Goal: Register for event/course: Sign up to attend an event or enroll in a course

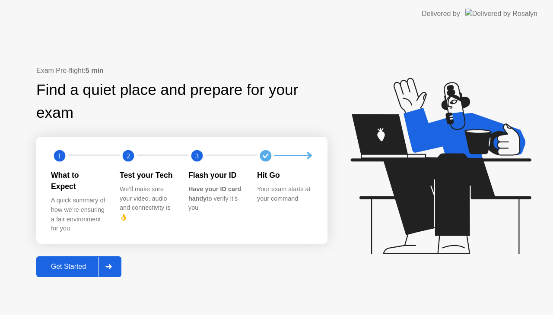
click at [64, 263] on div "Get Started" at bounding box center [68, 267] width 59 height 8
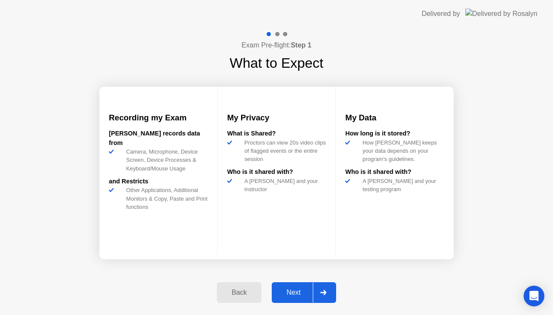
click at [298, 296] on div "Next" at bounding box center [293, 293] width 38 height 8
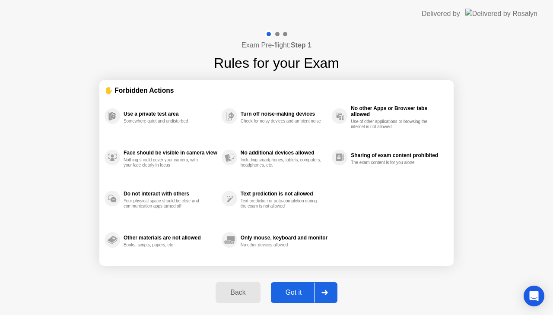
click at [293, 294] on div "Got it" at bounding box center [294, 293] width 41 height 8
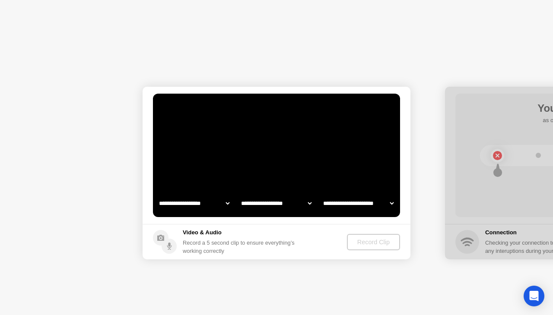
select select "**********"
select select "*******"
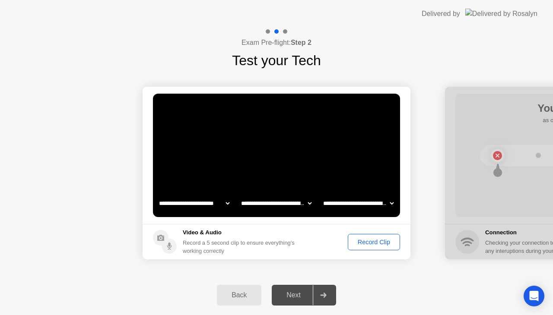
click at [298, 299] on div "Next" at bounding box center [293, 296] width 38 height 8
click at [362, 233] on footer "Video & Audio Record a 5 second clip to ensure everything’s working correctly R…" at bounding box center [277, 241] width 268 height 35
click at [362, 240] on div "Record Clip" at bounding box center [374, 242] width 46 height 7
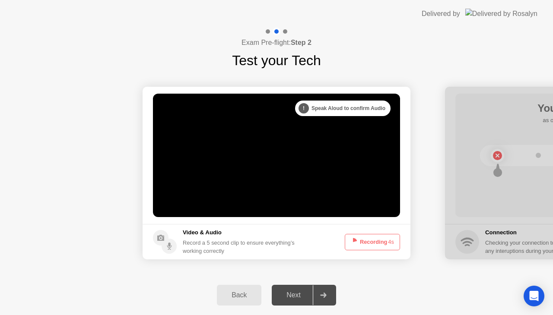
click at [373, 244] on button "Recording 4s" at bounding box center [372, 242] width 55 height 16
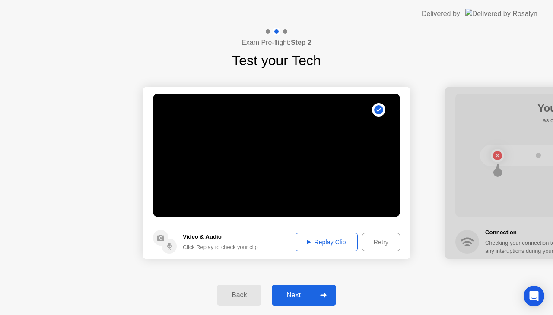
click at [295, 292] on div "Next" at bounding box center [293, 296] width 38 height 8
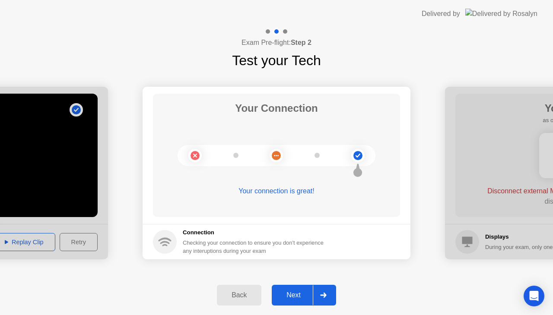
click at [296, 293] on div "Next" at bounding box center [293, 296] width 38 height 8
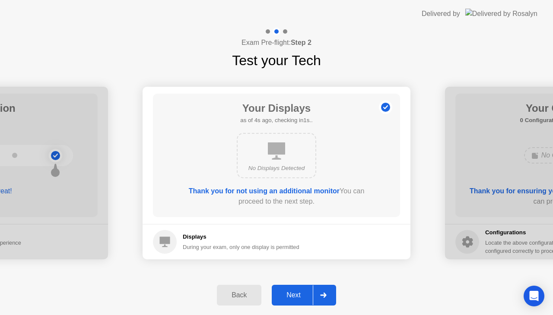
click at [302, 293] on div "Next" at bounding box center [293, 296] width 38 height 8
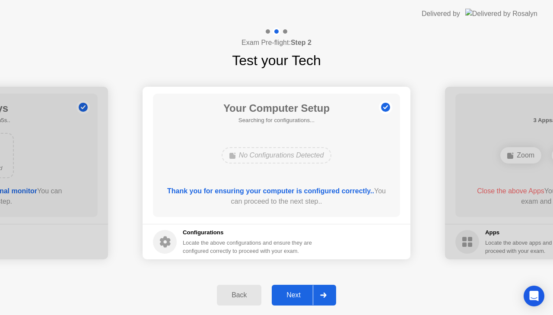
click at [302, 293] on div "Next" at bounding box center [293, 296] width 38 height 8
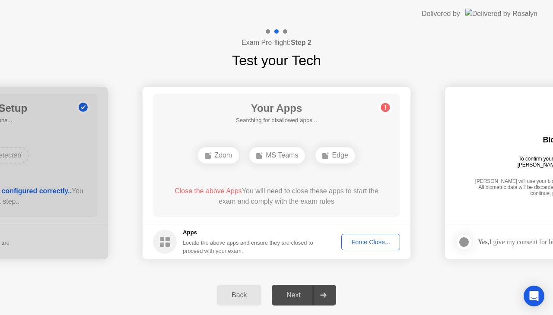
click at [370, 240] on div "Force Close..." at bounding box center [370, 242] width 53 height 7
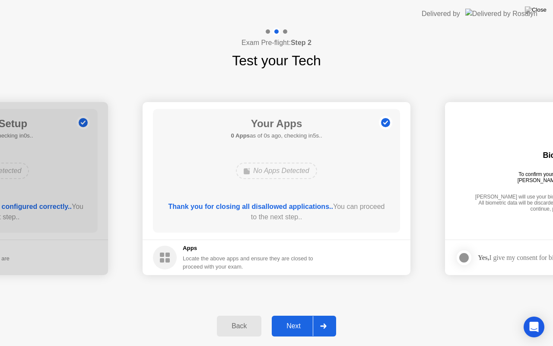
click at [390, 301] on div "**********" at bounding box center [276, 188] width 553 height 235
click at [303, 315] on div "Next" at bounding box center [293, 326] width 38 height 8
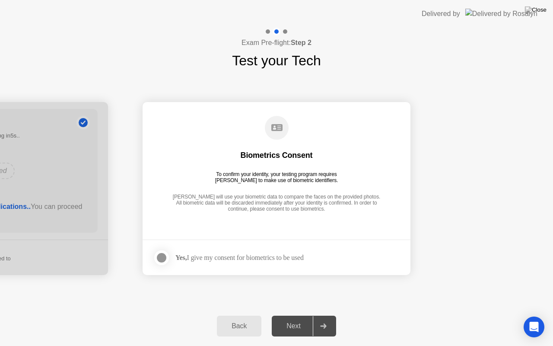
click at [162, 255] on div at bounding box center [161, 257] width 10 height 10
click at [298, 315] on div "Next" at bounding box center [293, 326] width 38 height 8
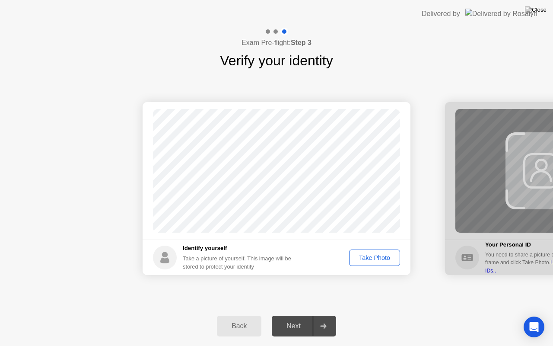
click at [373, 254] on div "Take Photo" at bounding box center [374, 257] width 45 height 7
click at [296, 315] on div "Next" at bounding box center [293, 326] width 38 height 8
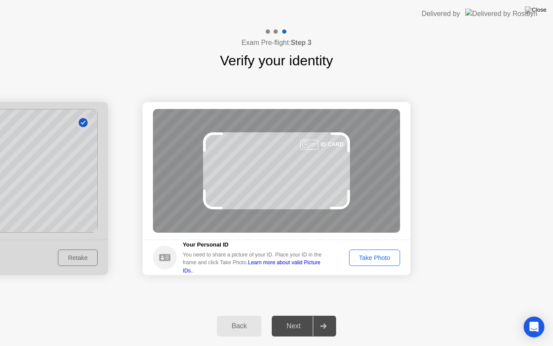
click at [379, 261] on div "Take Photo" at bounding box center [374, 257] width 45 height 7
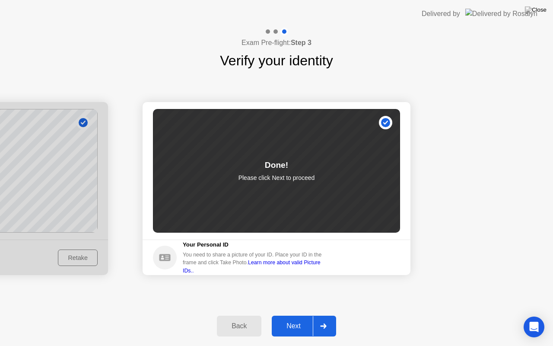
click at [296, 315] on div "Next" at bounding box center [293, 326] width 38 height 8
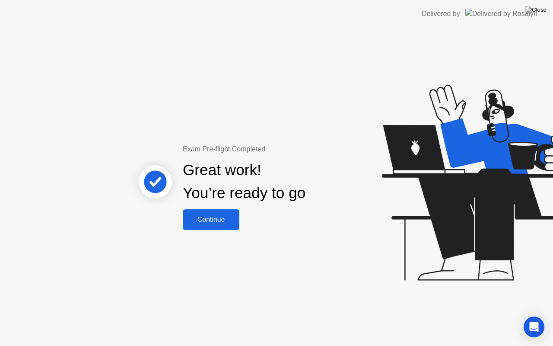
click at [210, 217] on div "Continue" at bounding box center [210, 220] width 51 height 8
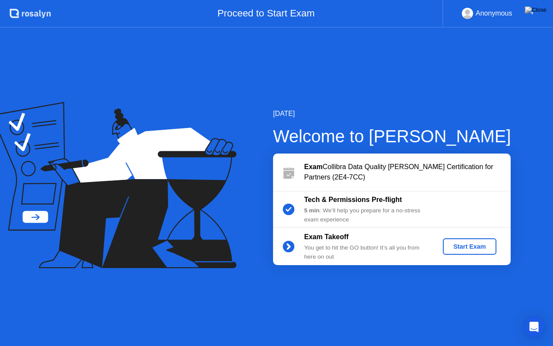
click at [465, 249] on div "Start Exam" at bounding box center [469, 246] width 46 height 7
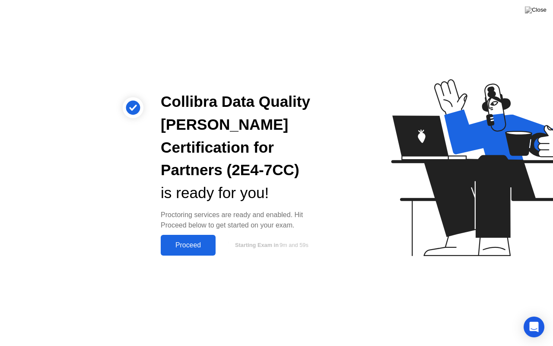
click at [191, 246] on div "Proceed" at bounding box center [188, 245] width 50 height 8
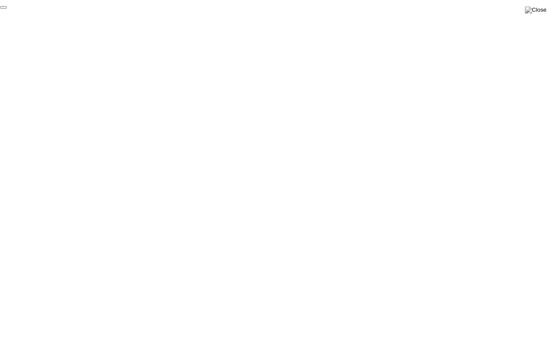
click div "End Proctoring Session"
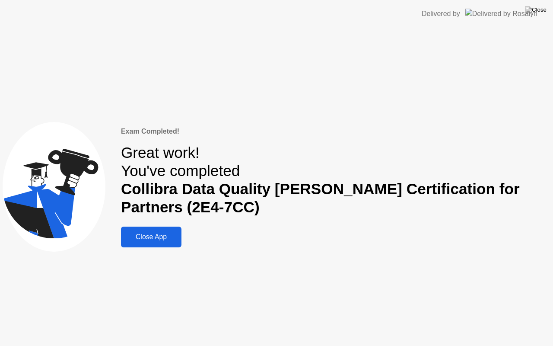
click at [169, 234] on div "Close App" at bounding box center [151, 237] width 55 height 8
